Goal: Task Accomplishment & Management: Manage account settings

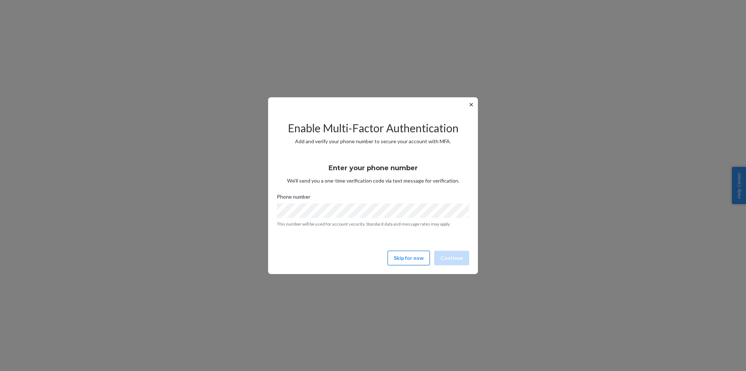
click at [409, 257] on button "Skip for now" at bounding box center [408, 257] width 42 height 15
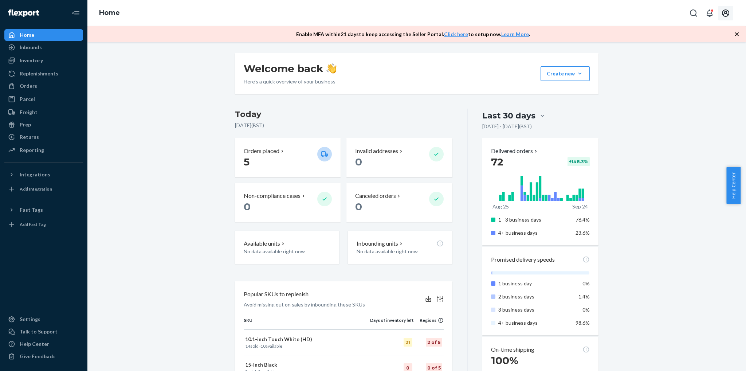
click at [722, 13] on icon "Open account menu" at bounding box center [725, 12] width 7 height 7
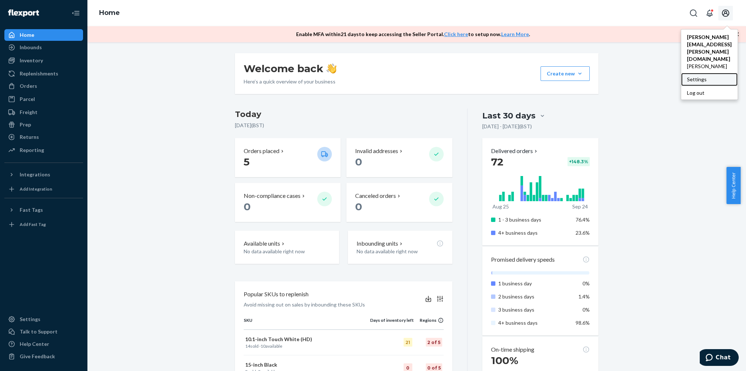
click at [715, 73] on div "Settings" at bounding box center [709, 79] width 56 height 13
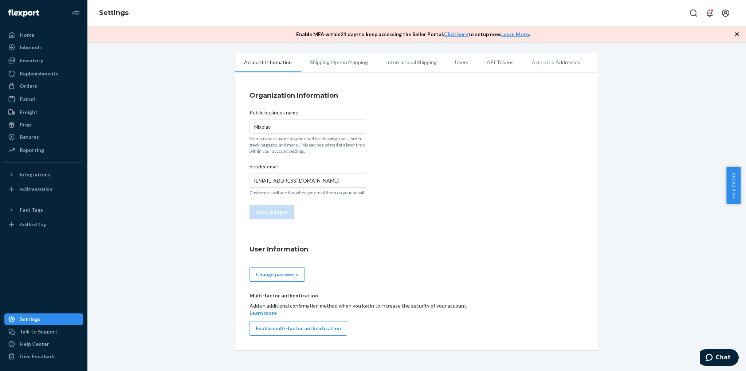
click at [452, 62] on li "Users" at bounding box center [462, 62] width 32 height 18
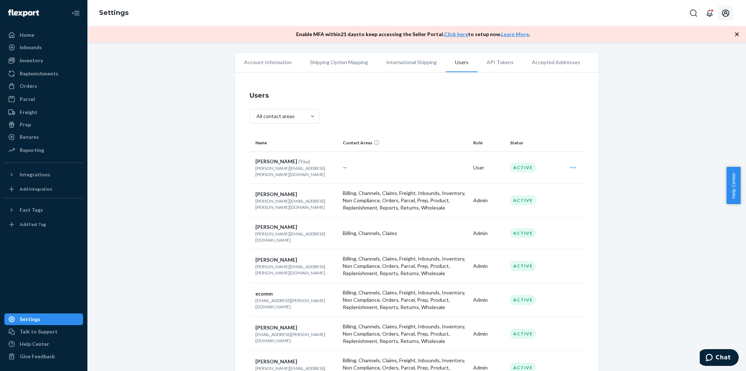
click at [728, 12] on icon "Open account menu" at bounding box center [725, 13] width 9 height 9
click at [687, 86] on div "Log out" at bounding box center [708, 92] width 55 height 13
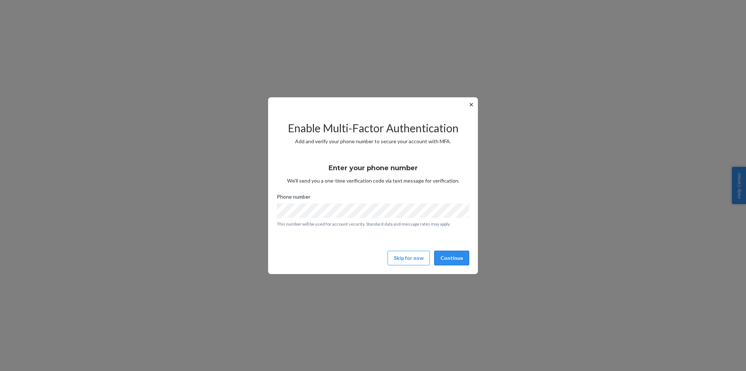
click at [456, 257] on button "Continue" at bounding box center [451, 257] width 35 height 15
click at [449, 262] on button "Continue" at bounding box center [451, 257] width 35 height 15
click at [400, 189] on button "Resend code" at bounding box center [391, 187] width 31 height 7
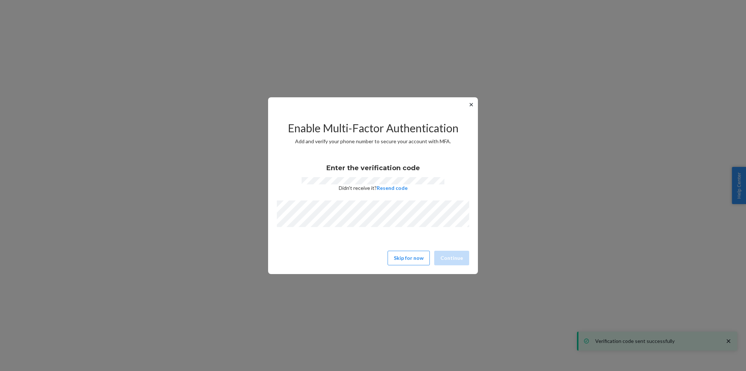
click at [729, 341] on div "✕ Enable Multi-Factor Authentication Add and verify your phone number to secure…" at bounding box center [373, 185] width 746 height 371
click at [728, 338] on div "✕ Enable Multi-Factor Authentication Add and verify your phone number to secure…" at bounding box center [373, 185] width 746 height 371
click at [385, 188] on button "Resend code" at bounding box center [391, 187] width 31 height 7
click at [408, 260] on button "Skip for now" at bounding box center [408, 257] width 42 height 15
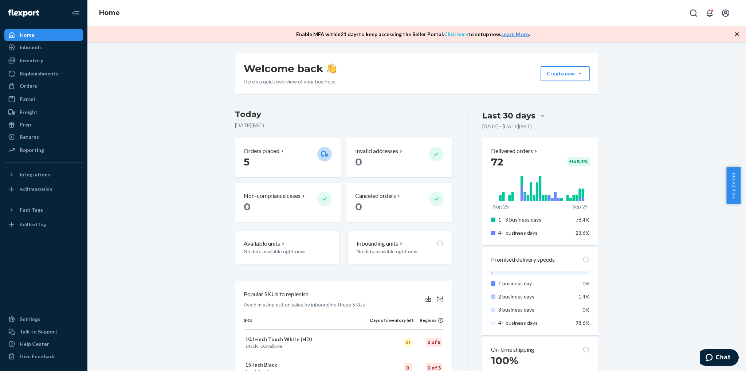
click at [453, 36] on link "Click here" at bounding box center [456, 34] width 24 height 6
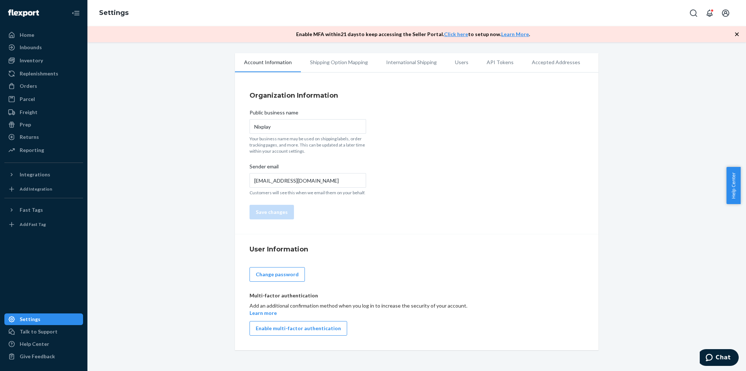
click at [331, 60] on li "Shipping Option Mapping" at bounding box center [339, 62] width 76 height 18
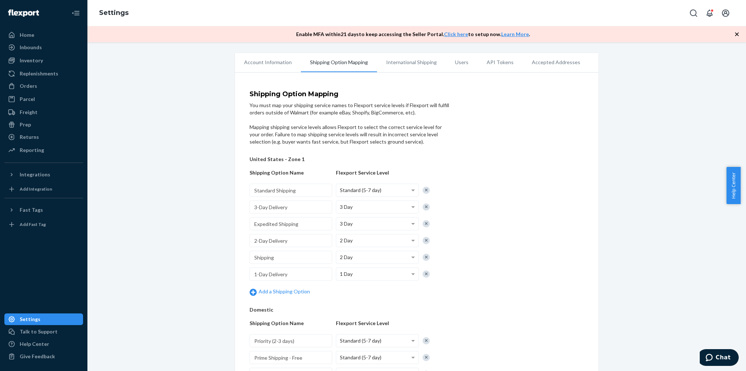
click at [413, 58] on li "International Shipping" at bounding box center [411, 62] width 69 height 18
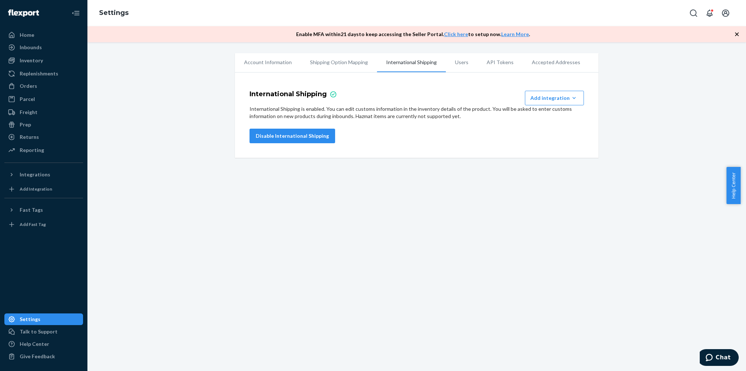
click at [459, 63] on li "Users" at bounding box center [462, 62] width 32 height 18
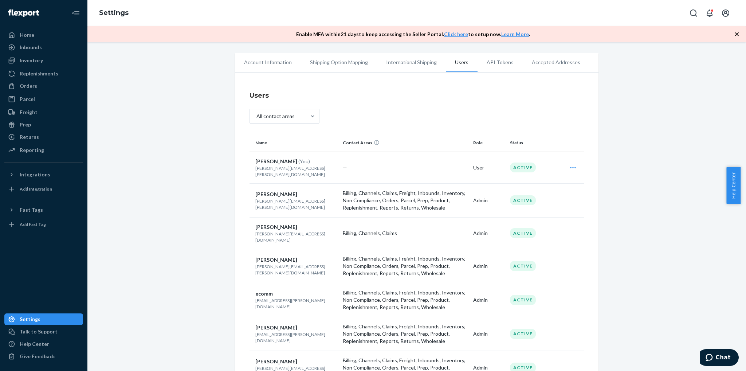
click at [540, 63] on li "Accepted Addresses" at bounding box center [555, 62] width 67 height 18
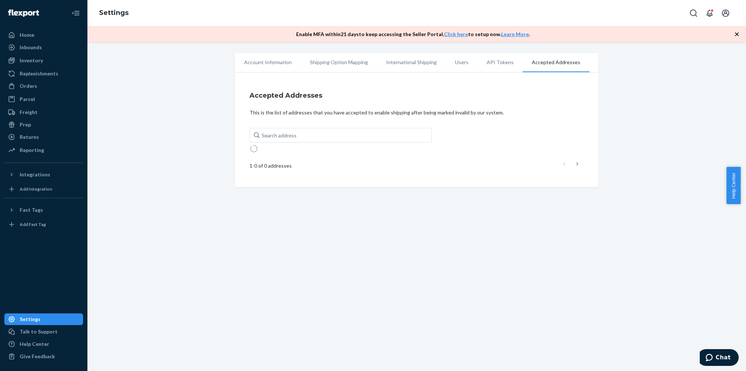
click at [268, 64] on li "Account Information" at bounding box center [268, 62] width 66 height 18
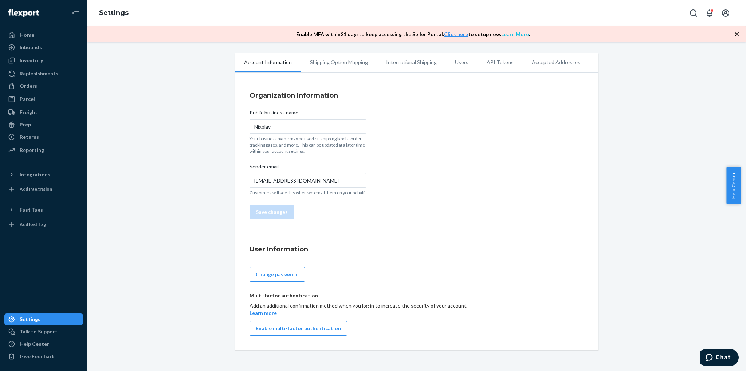
click at [508, 33] on link "Learn More" at bounding box center [515, 34] width 28 height 6
